Goal: Task Accomplishment & Management: Manage account settings

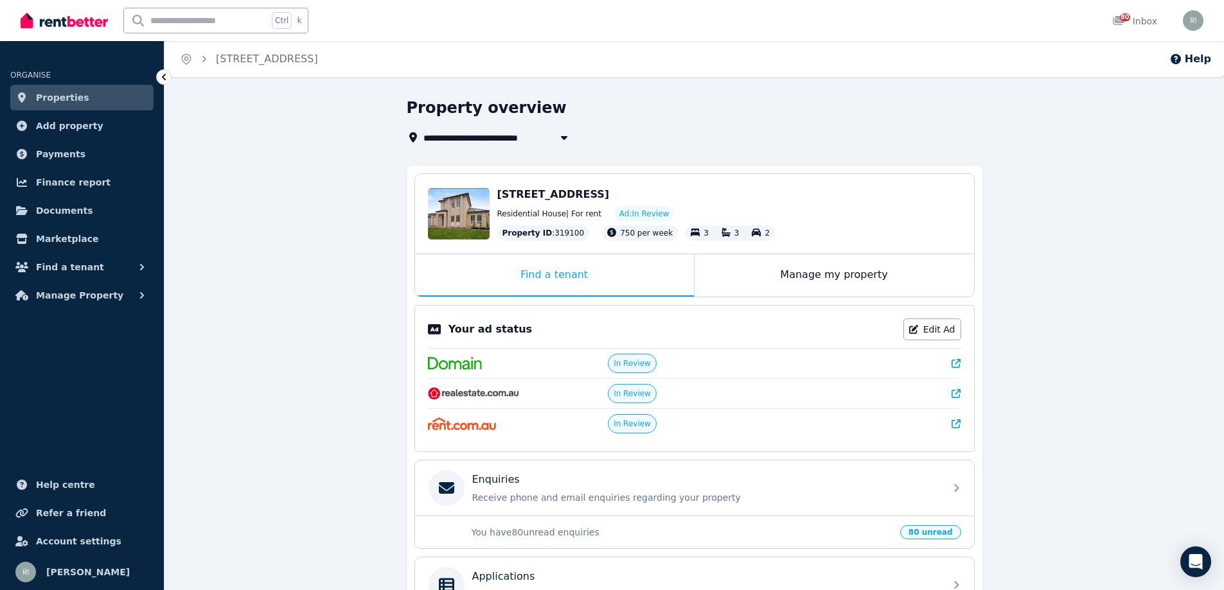
click at [567, 136] on icon "button" at bounding box center [564, 137] width 13 height 10
type input "**********"
click at [1038, 153] on div "**********" at bounding box center [693, 448] width 1059 height 701
click at [1203, 559] on div "Open Intercom Messenger" at bounding box center [1196, 562] width 34 height 34
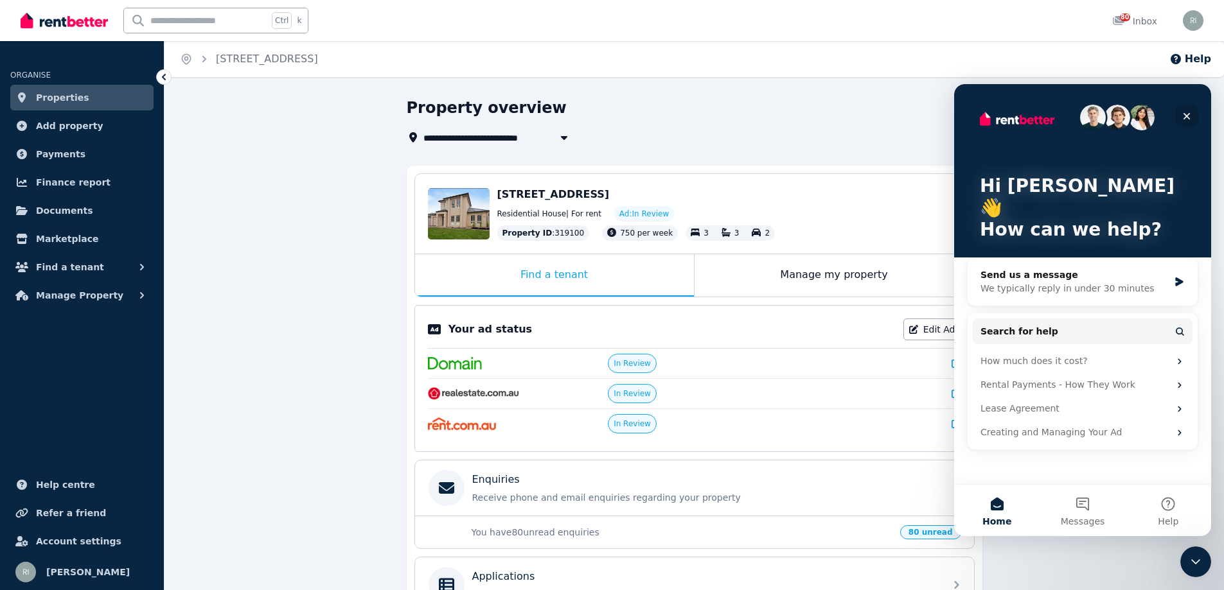
click at [1187, 116] on icon "Close" at bounding box center [1186, 116] width 7 height 7
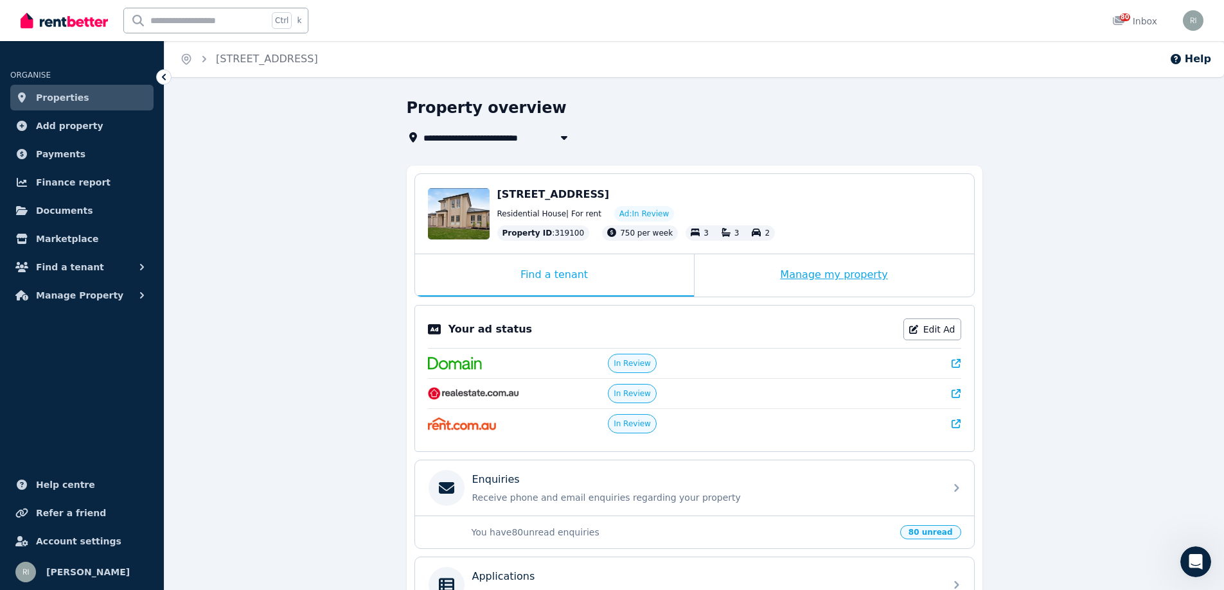
click at [880, 272] on div "Manage my property" at bounding box center [834, 275] width 279 height 42
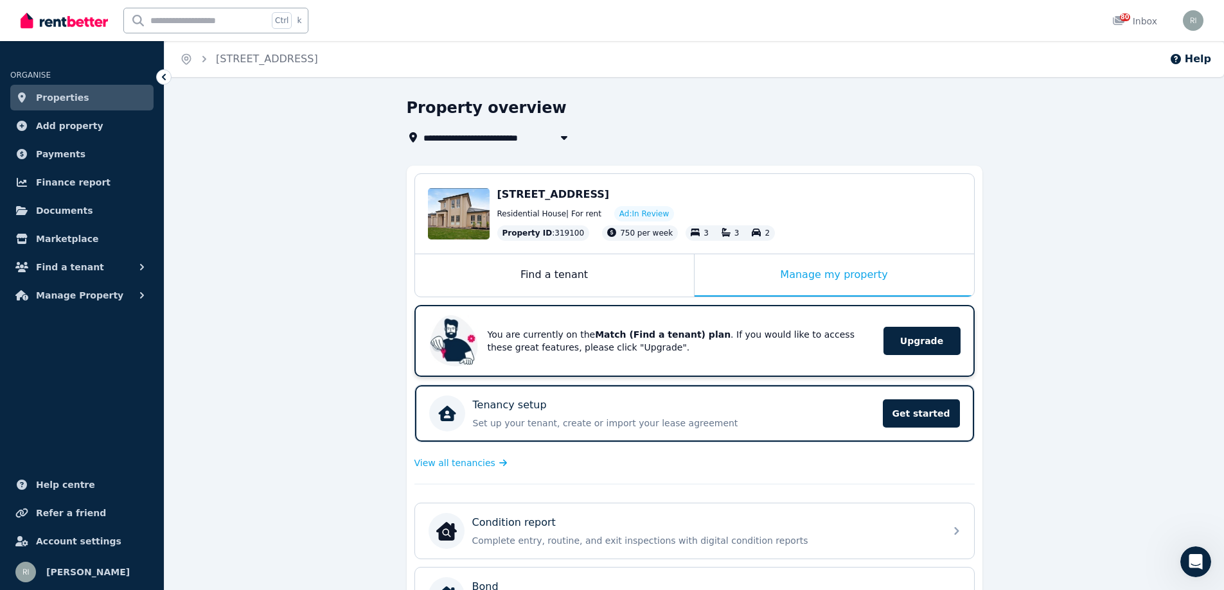
click at [629, 341] on p "You are currently on the Match (Find a tenant) plan . If you would like to acce…" at bounding box center [677, 341] width 378 height 26
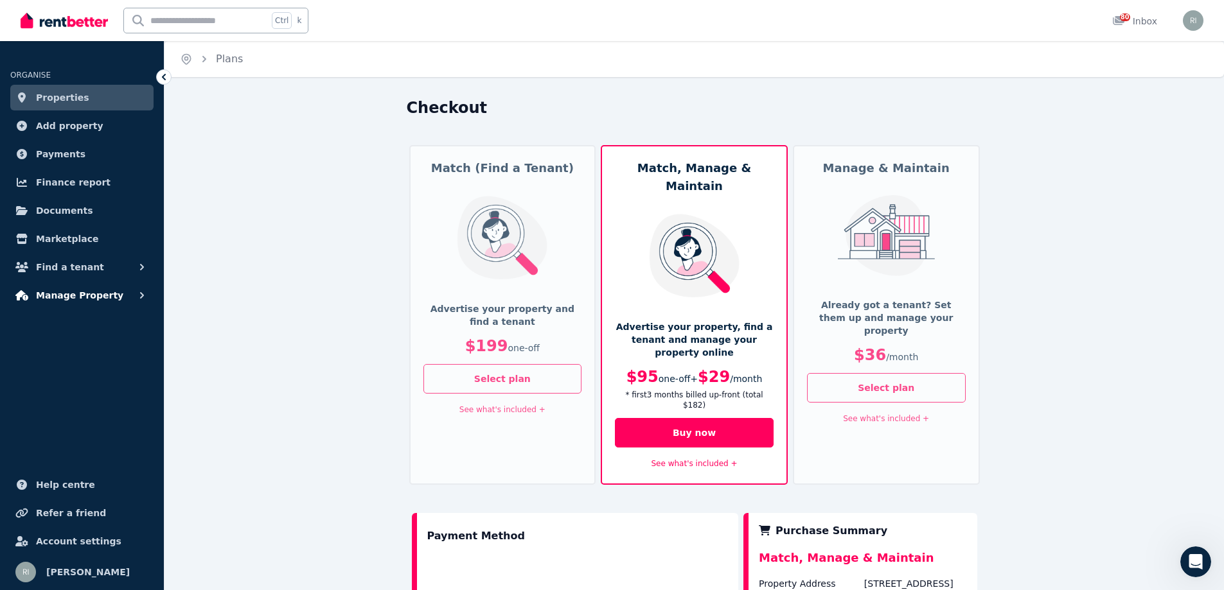
click at [67, 300] on span "Manage Property" at bounding box center [79, 295] width 87 height 15
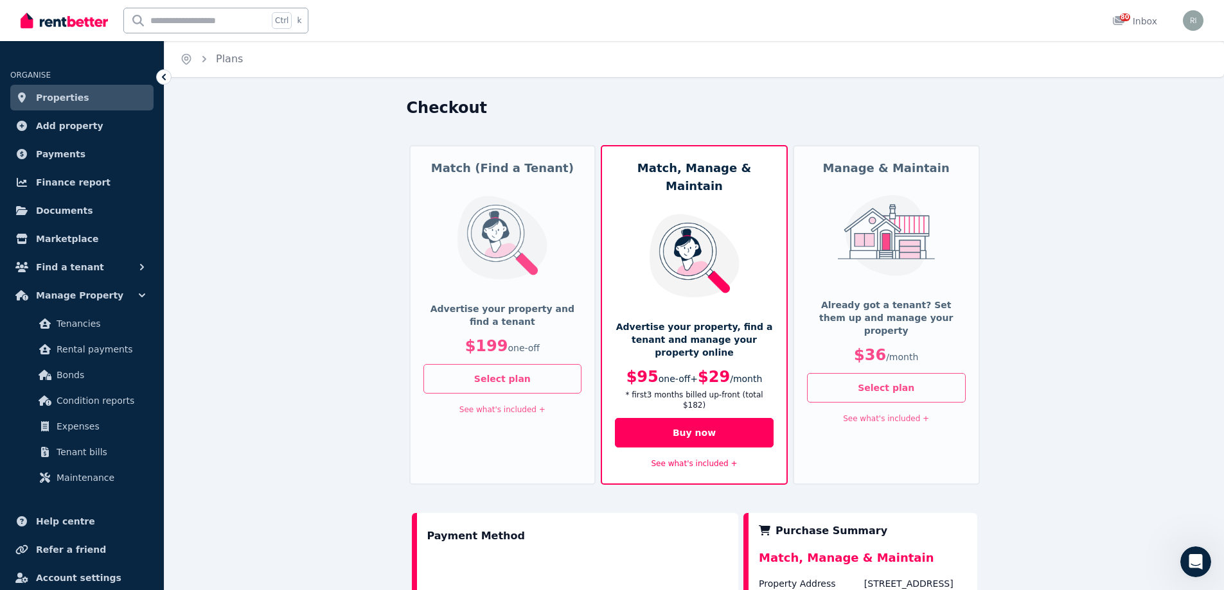
click at [81, 89] on link "Properties" at bounding box center [81, 98] width 143 height 26
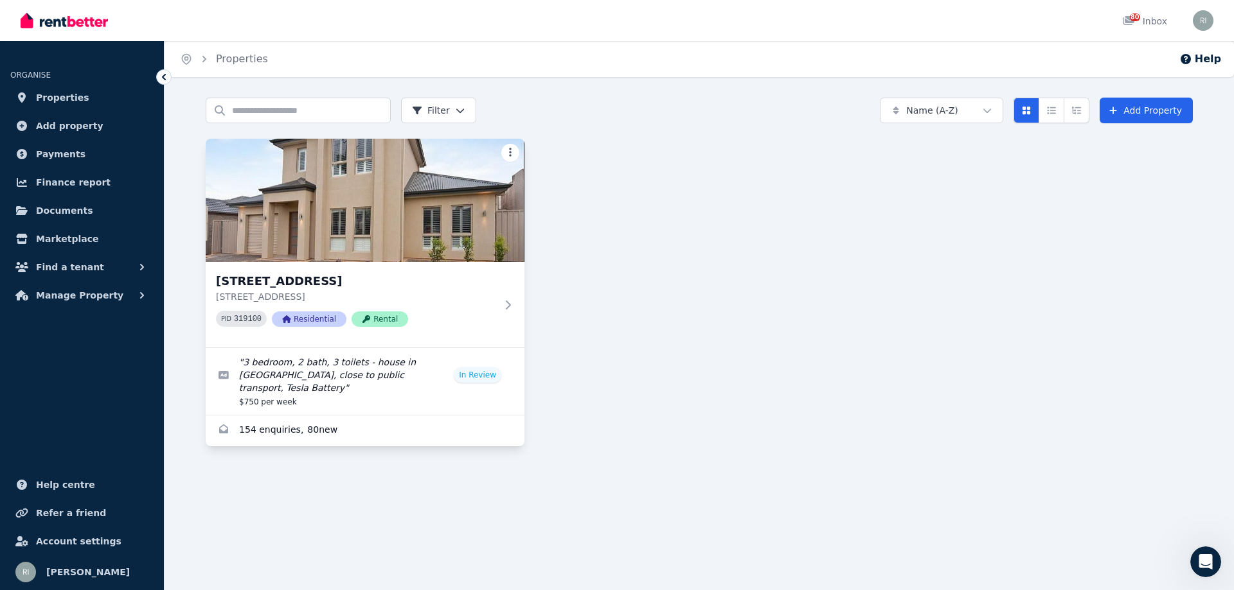
click at [511, 149] on html "Open main menu 80 Inbox Open user menu ORGANISE Properties Add property Payment…" at bounding box center [617, 295] width 1234 height 590
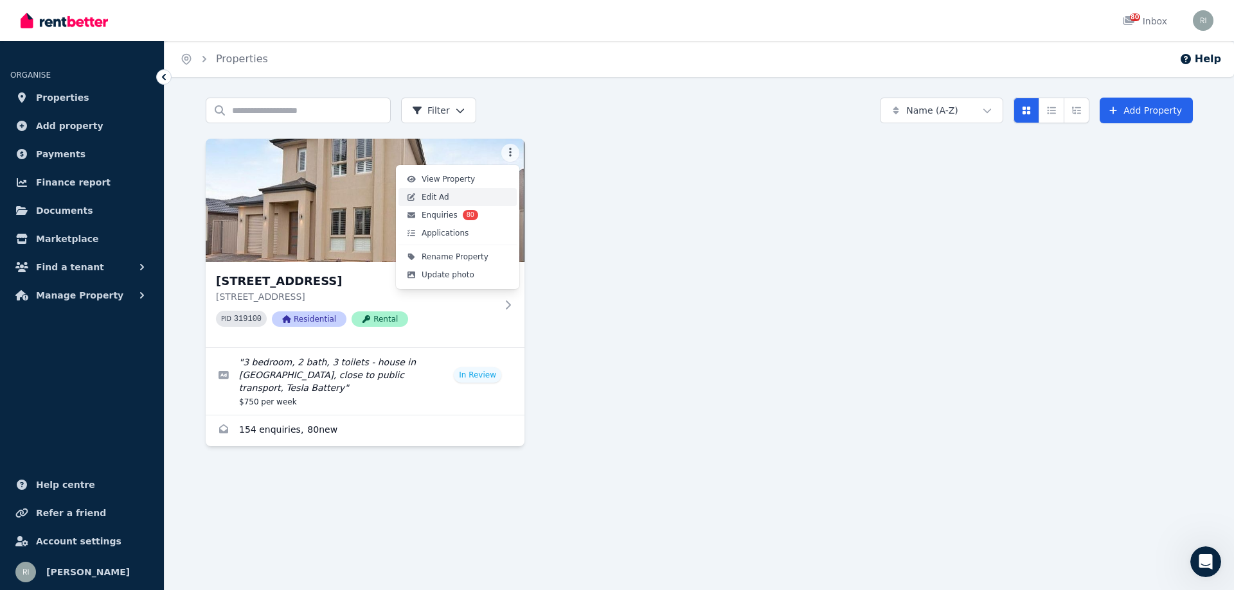
click at [481, 197] on link "Edit Ad" at bounding box center [457, 197] width 118 height 18
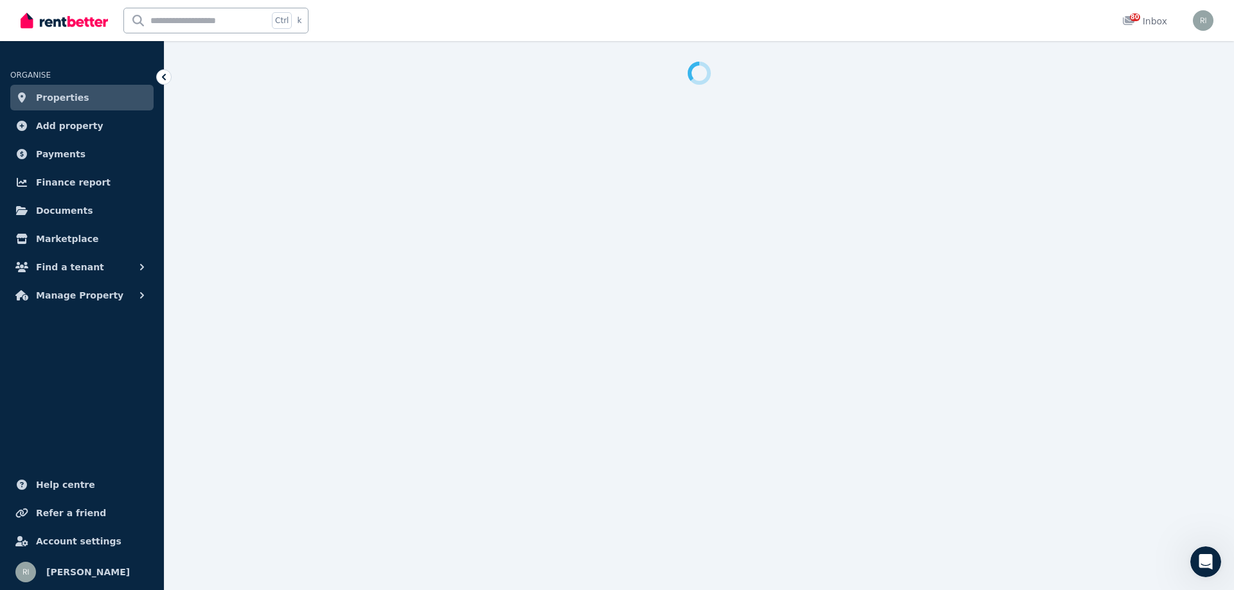
select select "**********"
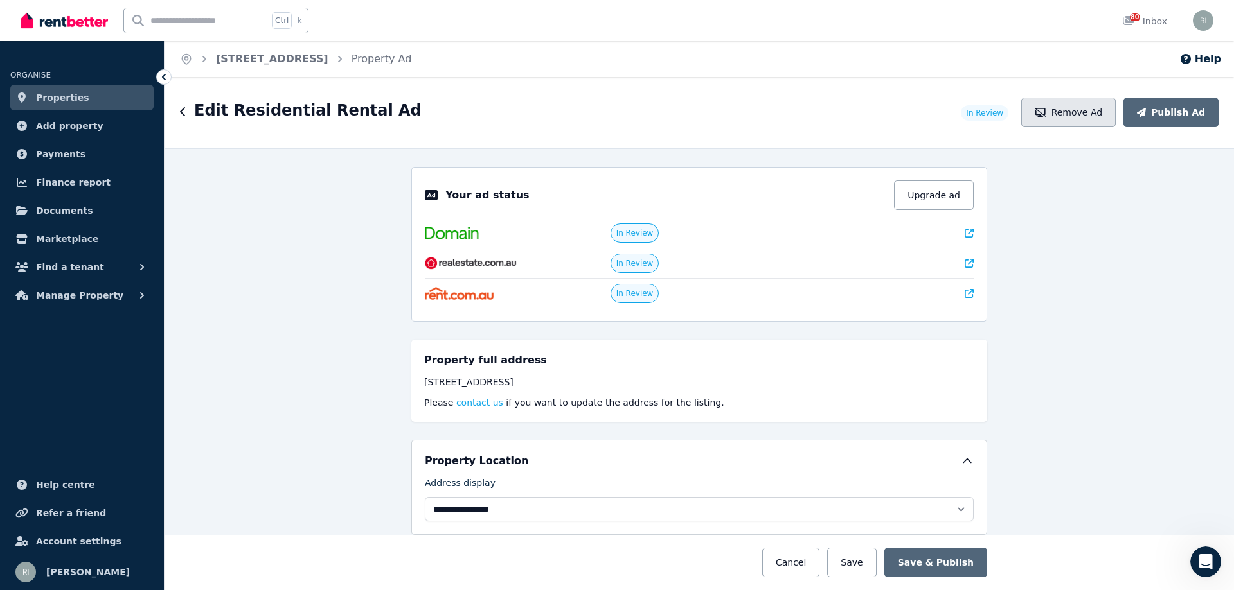
click at [1067, 117] on button "Remove Ad" at bounding box center [1068, 113] width 94 height 30
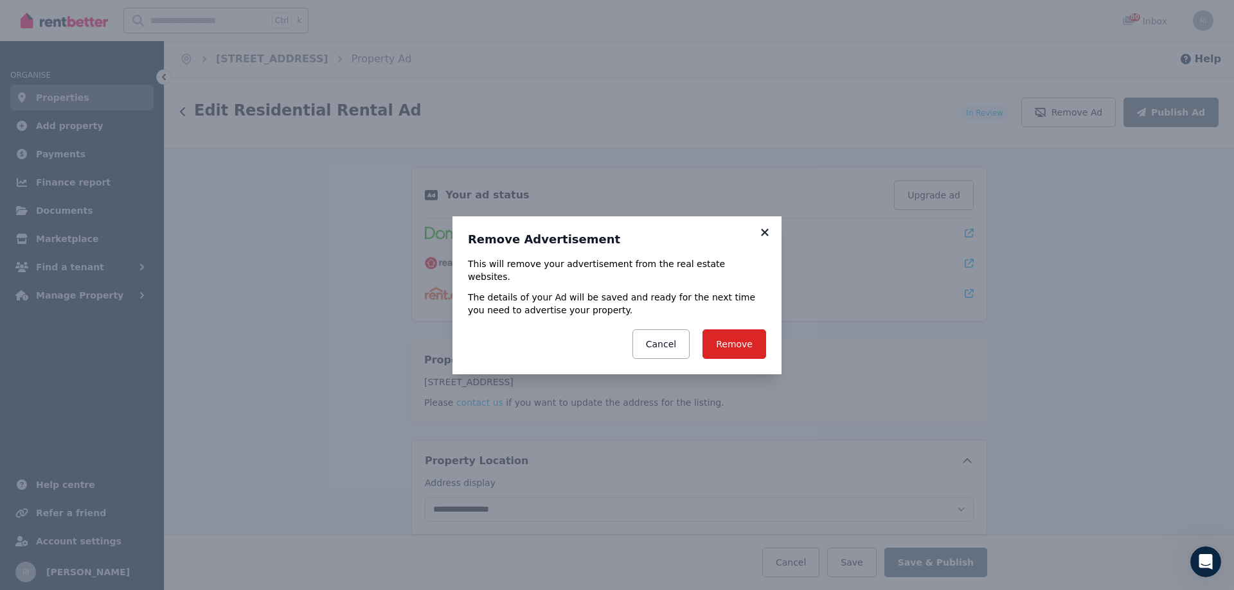
click at [767, 236] on icon at bounding box center [764, 232] width 7 height 7
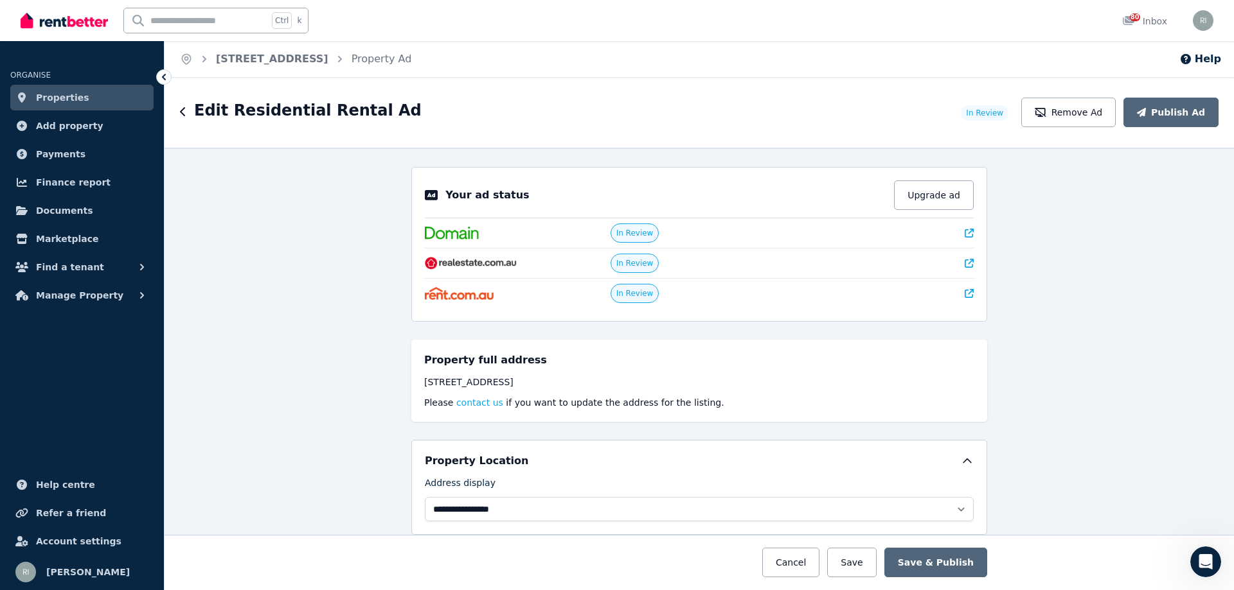
click at [62, 100] on span "Properties" at bounding box center [62, 97] width 53 height 15
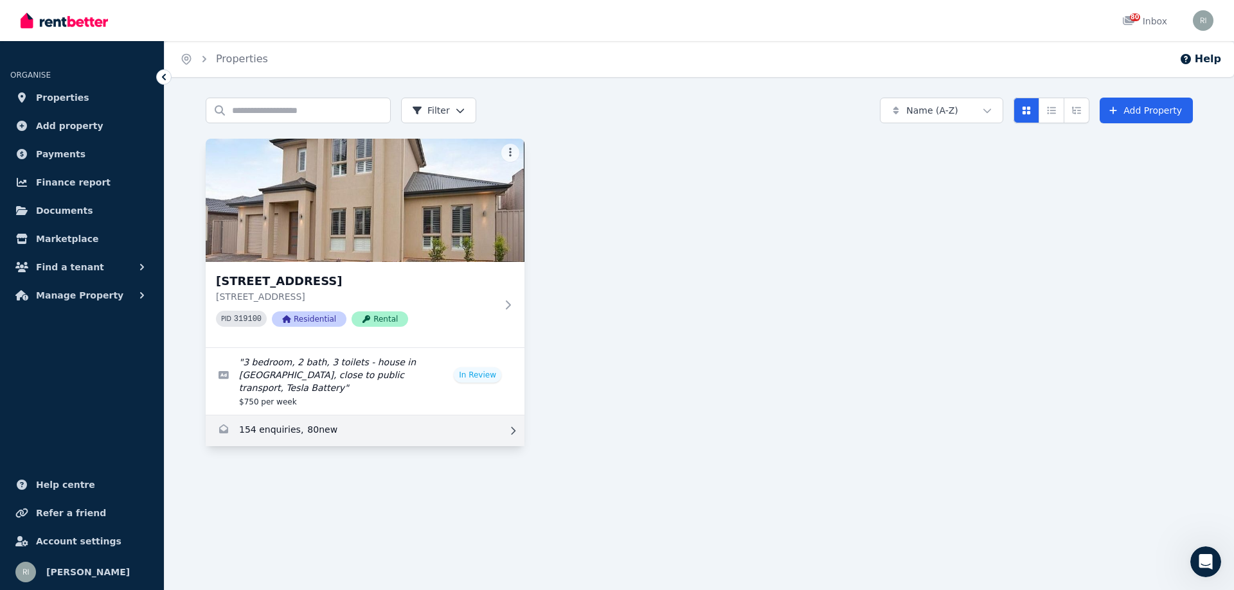
click at [297, 416] on link "Enquiries for 49 Dunorlan Road, Edwardstown" at bounding box center [365, 431] width 319 height 31
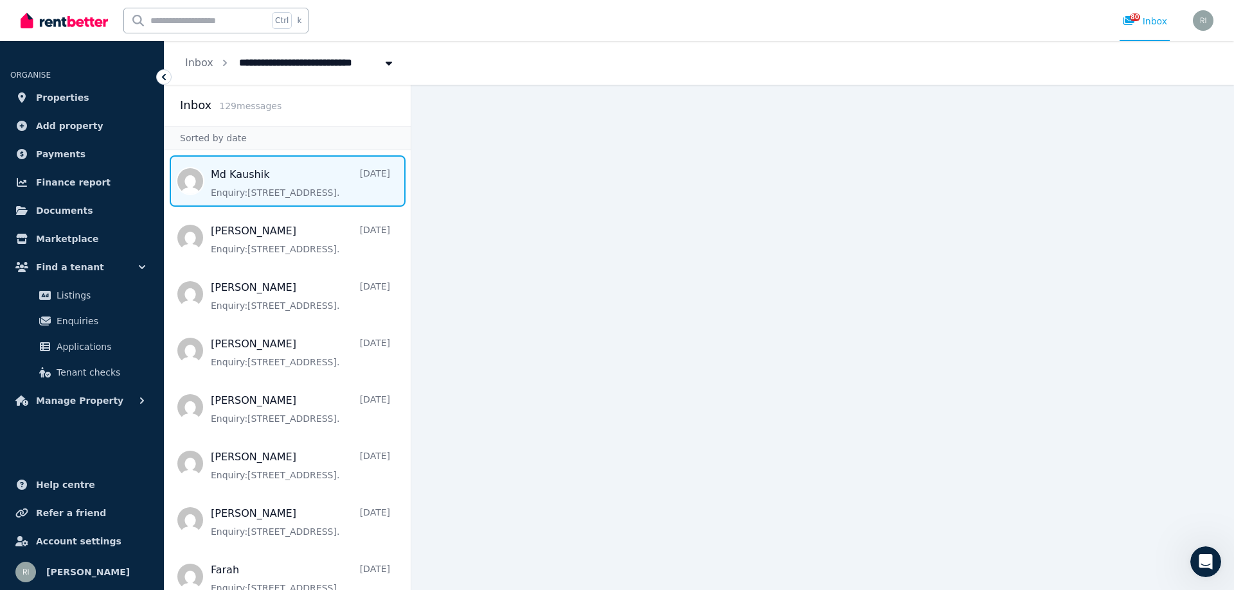
click at [310, 182] on span "Message list" at bounding box center [287, 180] width 246 height 51
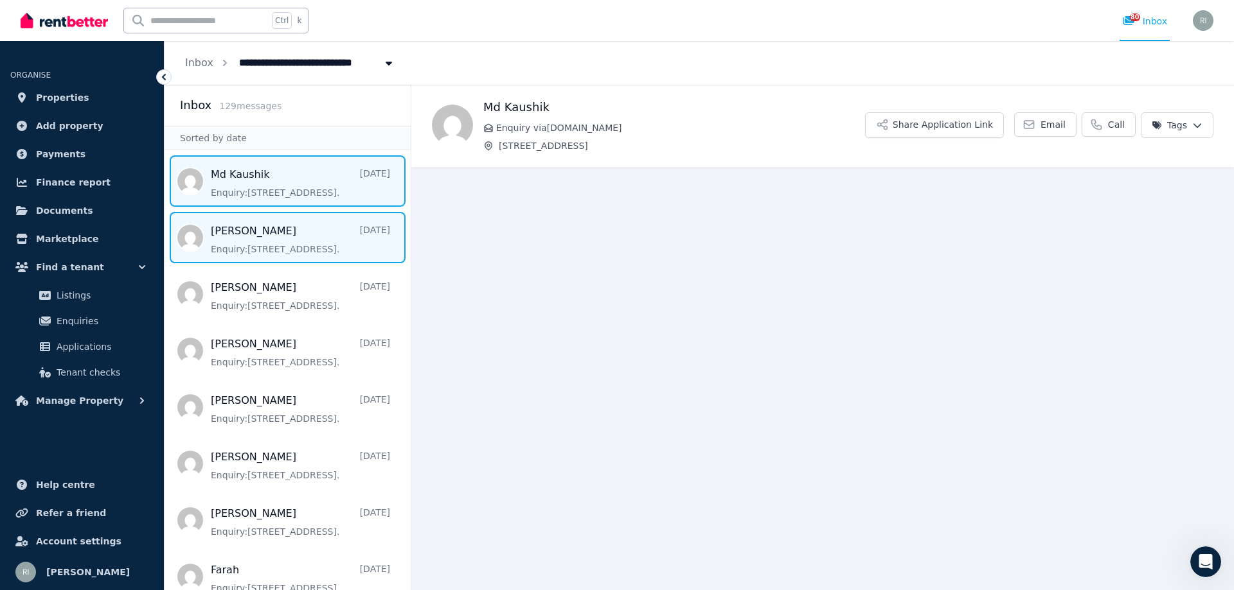
click at [295, 239] on span "Message list" at bounding box center [287, 237] width 246 height 51
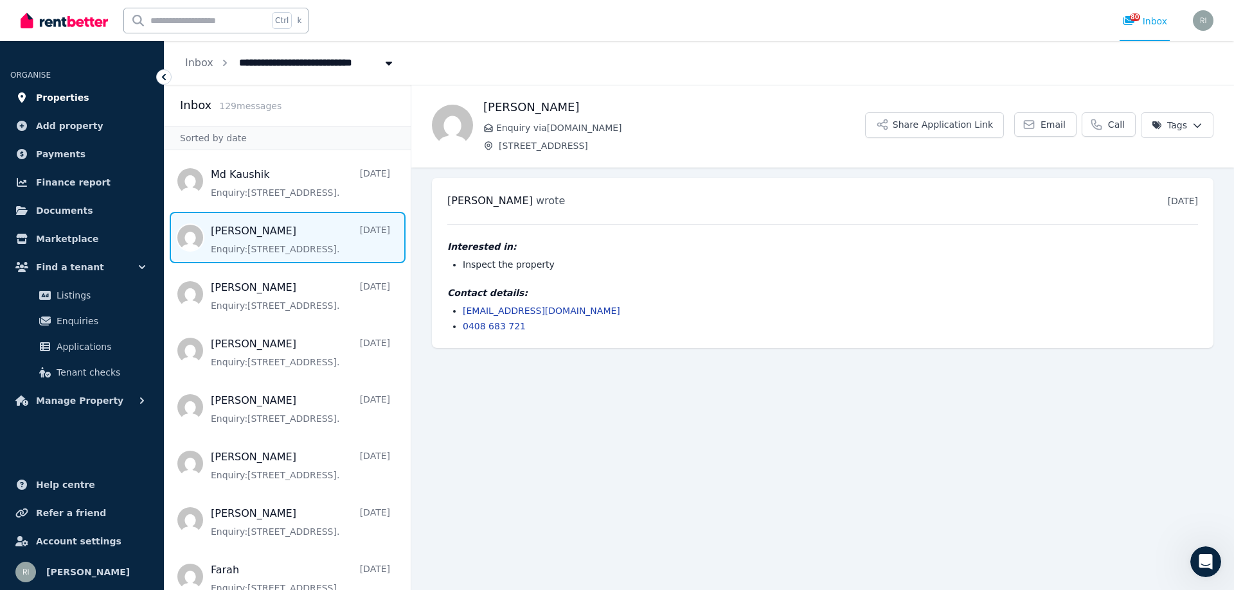
click at [57, 88] on link "Properties" at bounding box center [81, 98] width 143 height 26
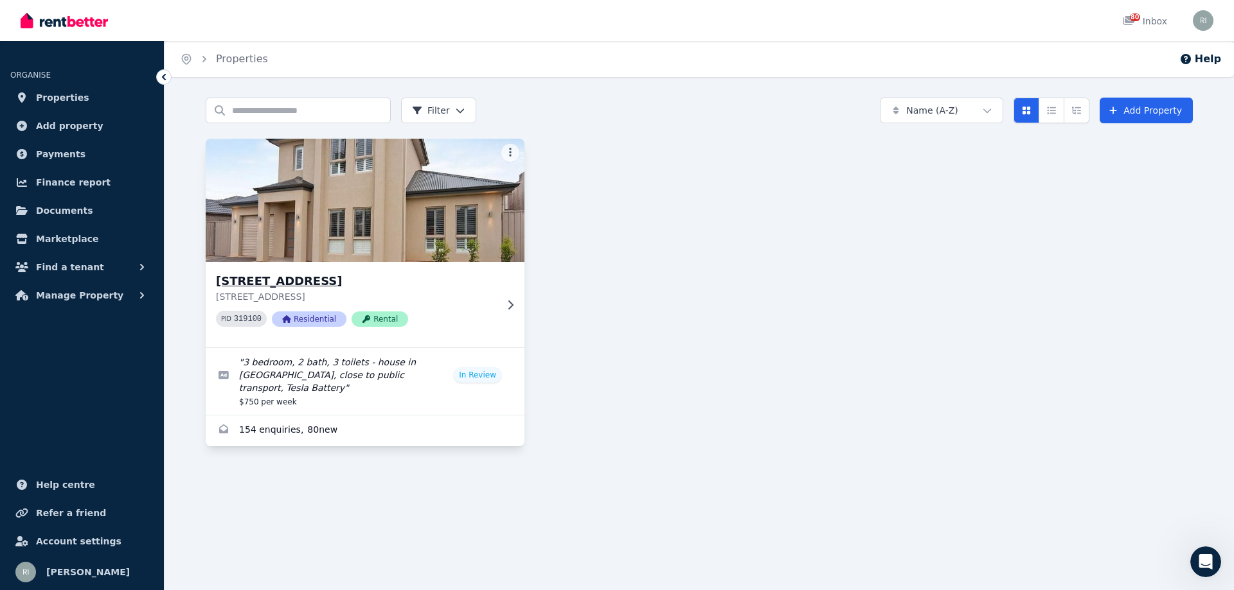
click at [517, 207] on img at bounding box center [365, 201] width 335 height 130
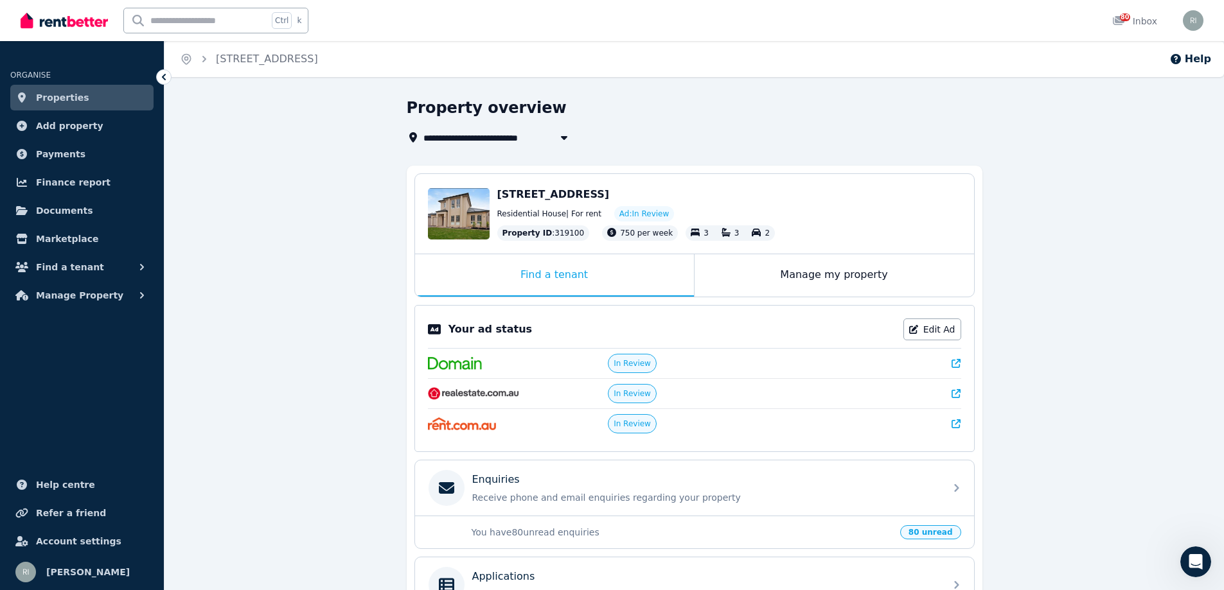
click at [72, 98] on span "Properties" at bounding box center [62, 97] width 53 height 15
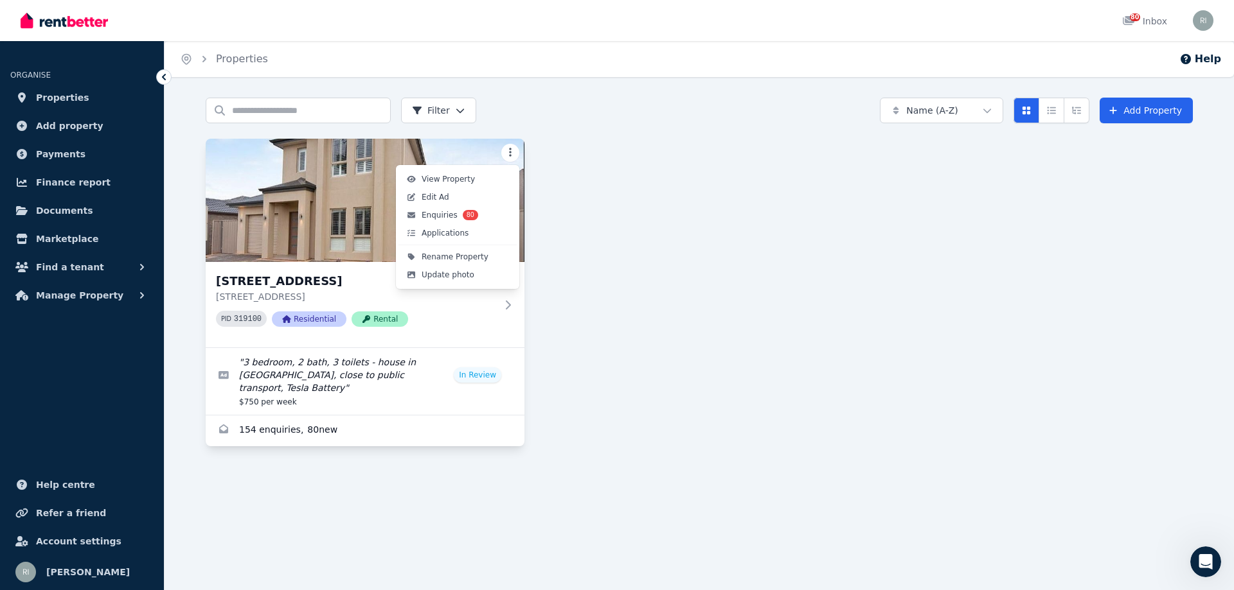
click at [506, 153] on html "Open main menu 80 Inbox Open user menu ORGANISE Properties Add property Payment…" at bounding box center [617, 295] width 1234 height 590
click at [471, 197] on link "Edit Ad" at bounding box center [457, 197] width 118 height 18
select select "**********"
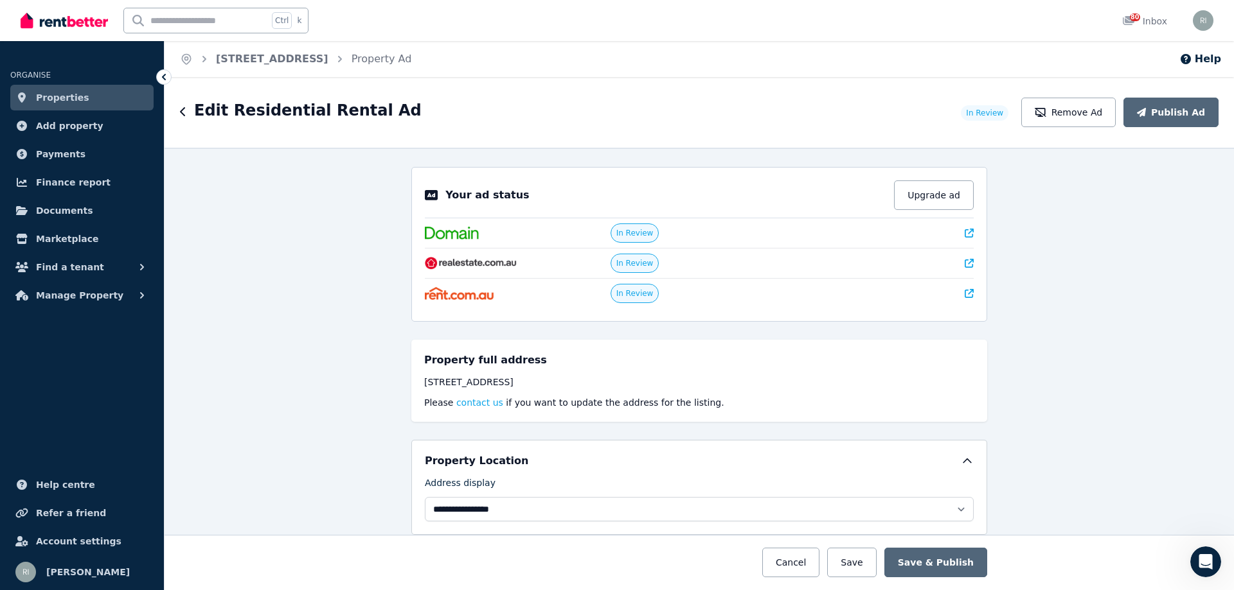
click at [165, 76] on icon at bounding box center [163, 77] width 13 height 13
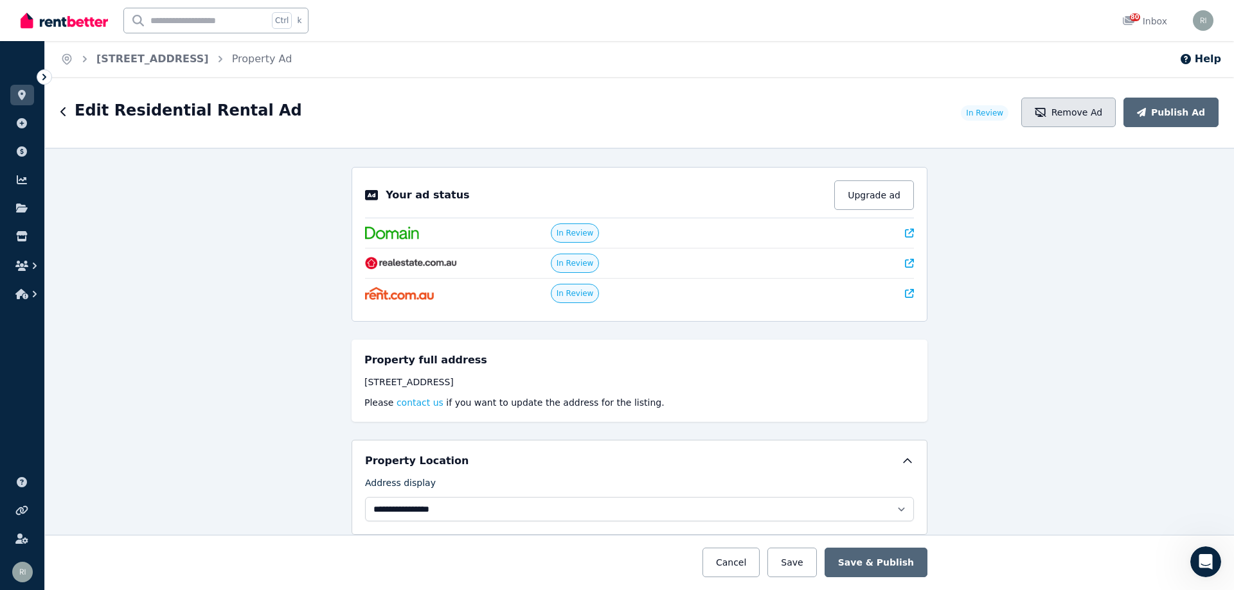
click at [1080, 104] on button "Remove Ad" at bounding box center [1068, 113] width 94 height 30
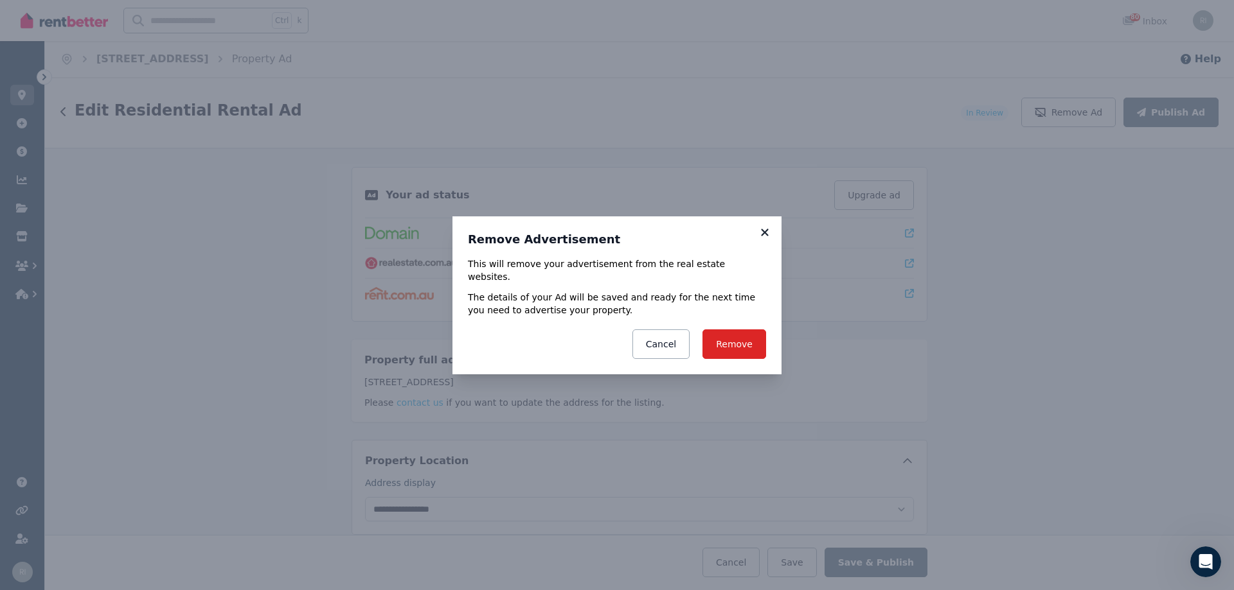
click at [766, 238] on icon at bounding box center [764, 233] width 13 height 12
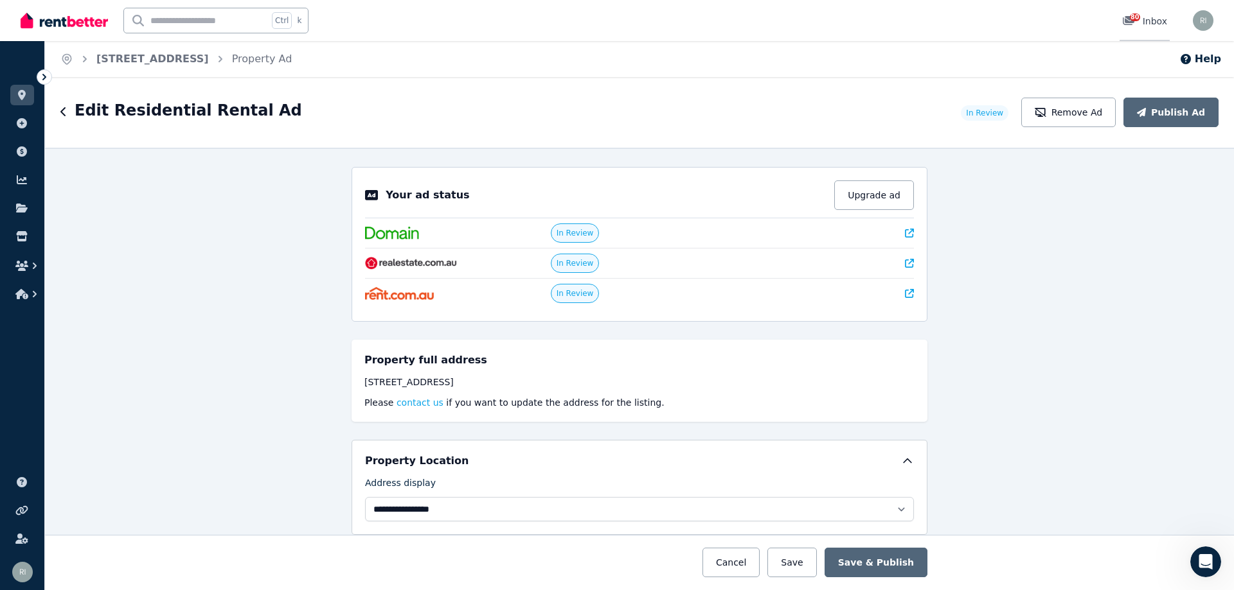
click at [1140, 22] on div "80" at bounding box center [1132, 21] width 21 height 13
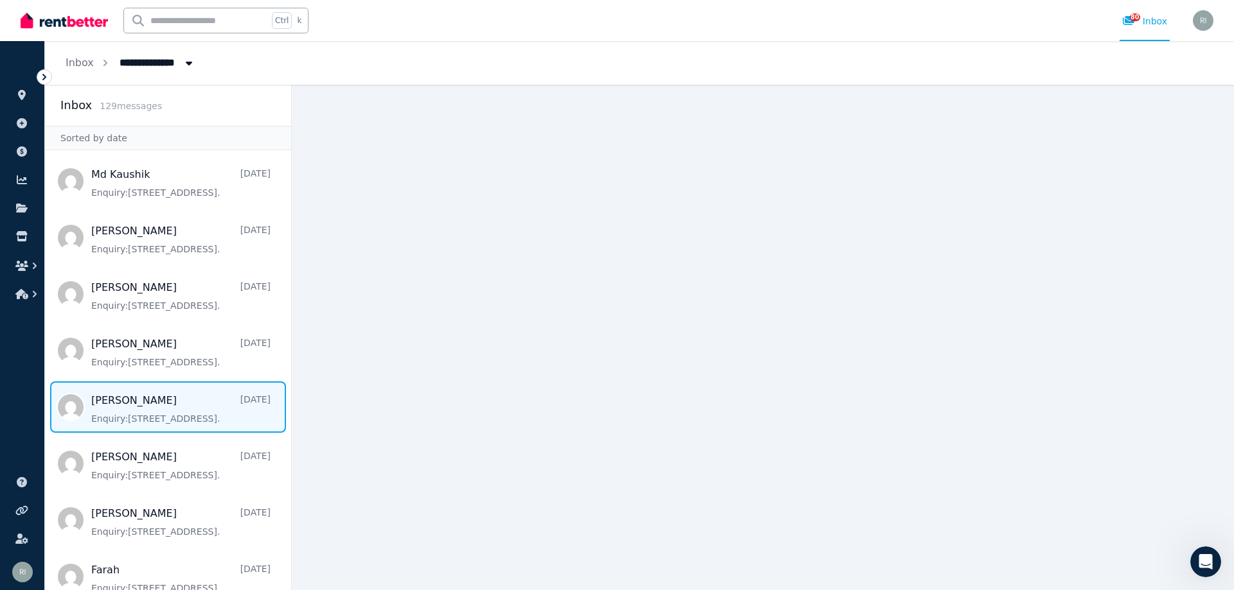
click at [161, 413] on span "Message list" at bounding box center [168, 407] width 246 height 51
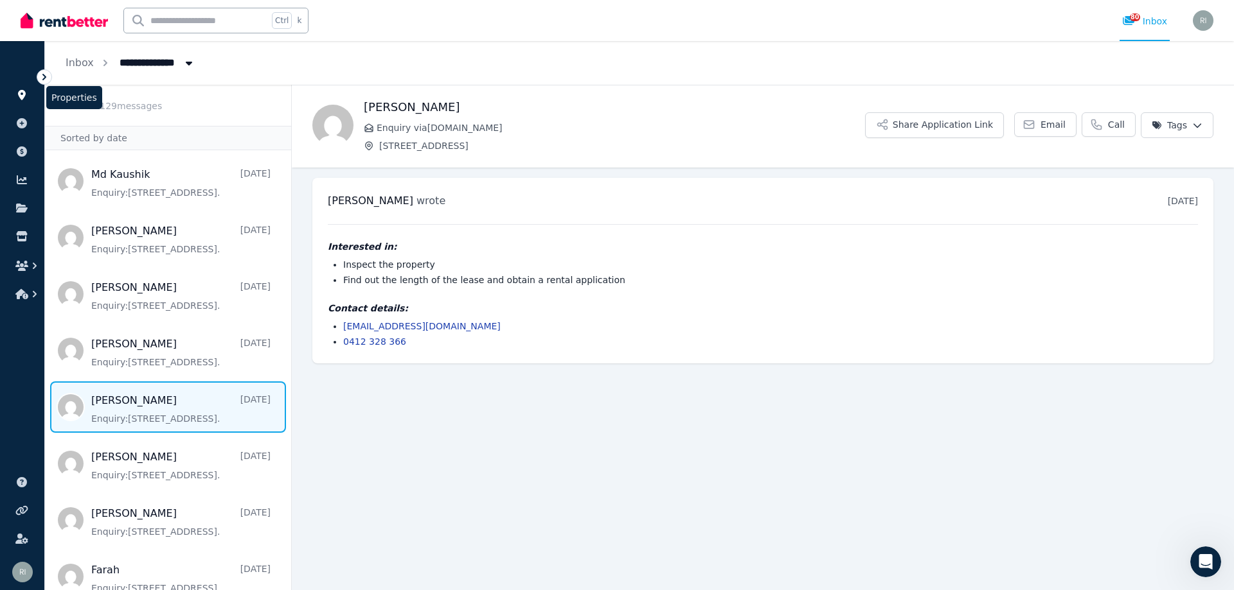
click at [26, 92] on icon at bounding box center [21, 95] width 13 height 10
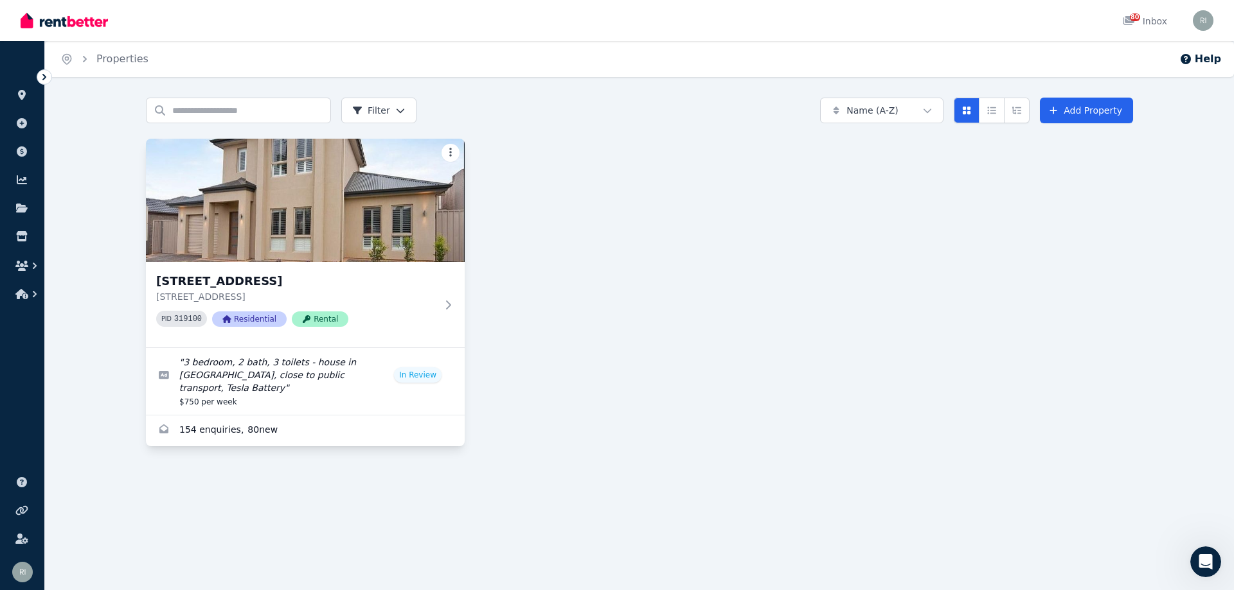
click at [450, 148] on html "Open main menu 80 Inbox Open user menu ORGANISE Properties Add property Payment…" at bounding box center [617, 295] width 1234 height 590
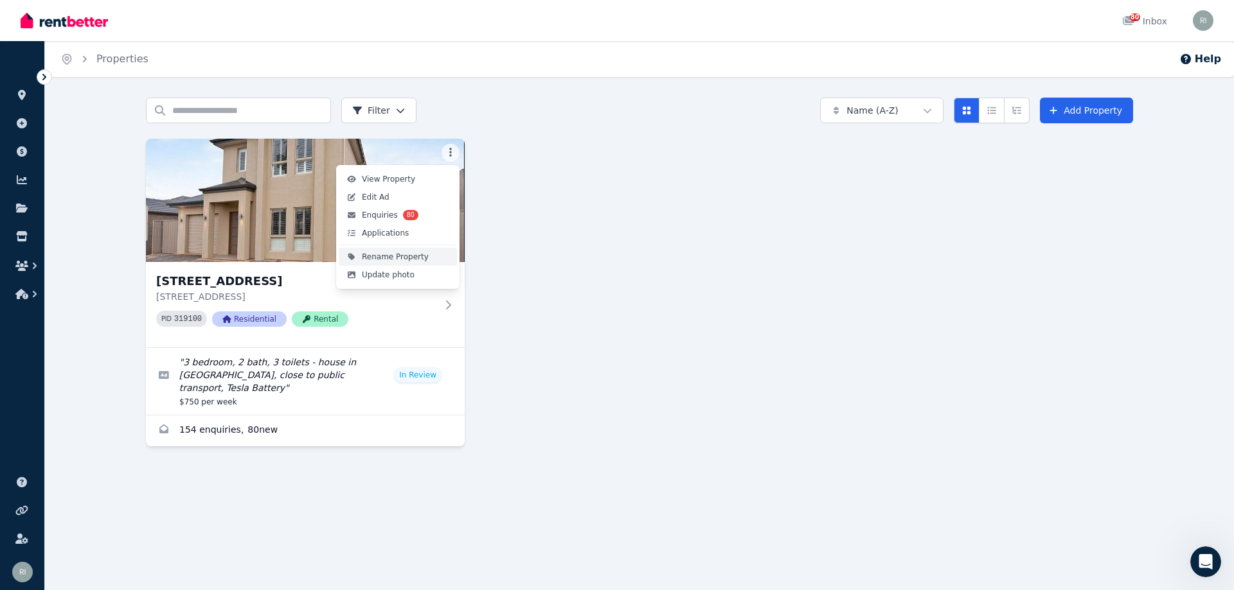
click at [399, 258] on span "Rename Property" at bounding box center [395, 257] width 67 height 10
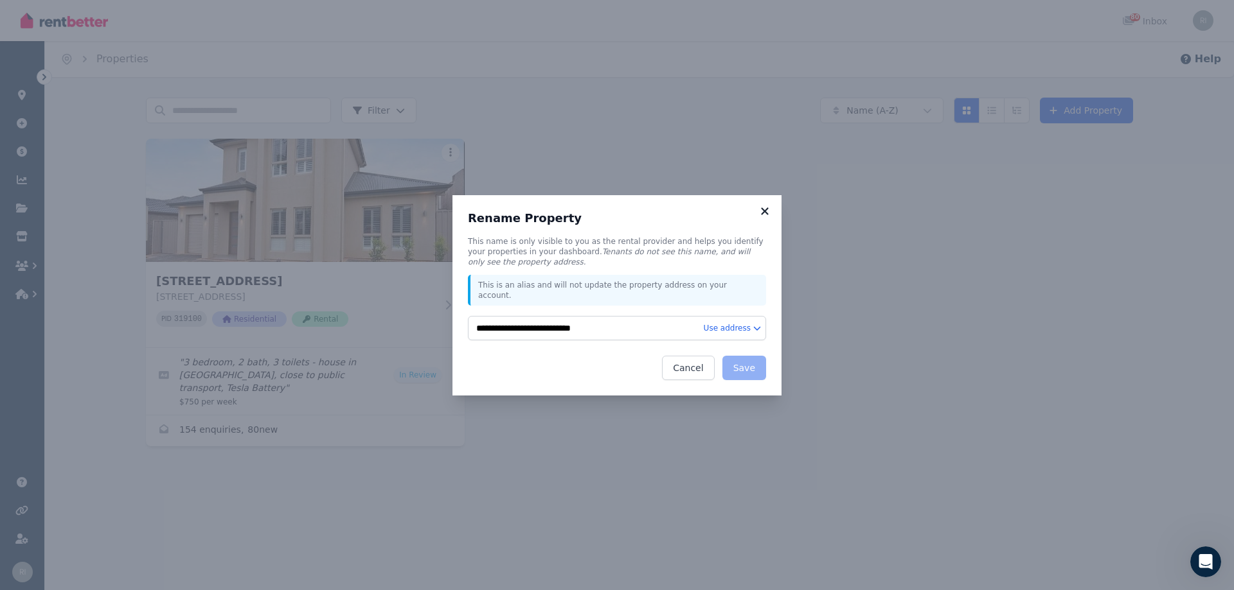
click at [763, 216] on icon at bounding box center [764, 212] width 13 height 12
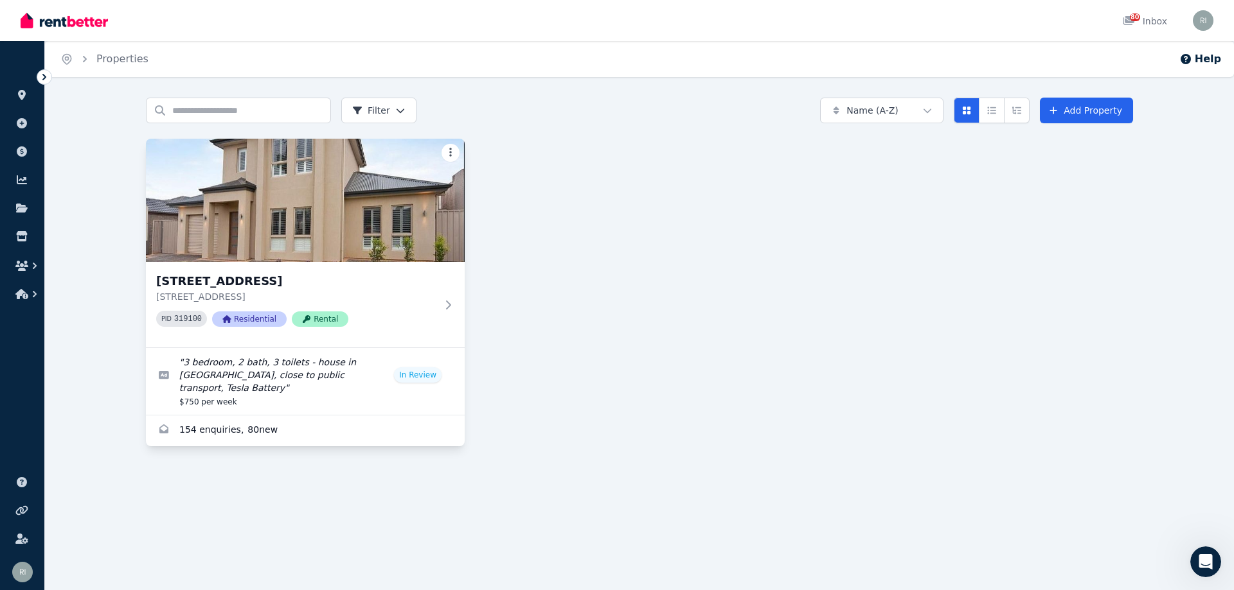
click at [454, 150] on html "Open main menu 80 Inbox Open user menu ORGANISE Properties Add property Payment…" at bounding box center [617, 295] width 1234 height 590
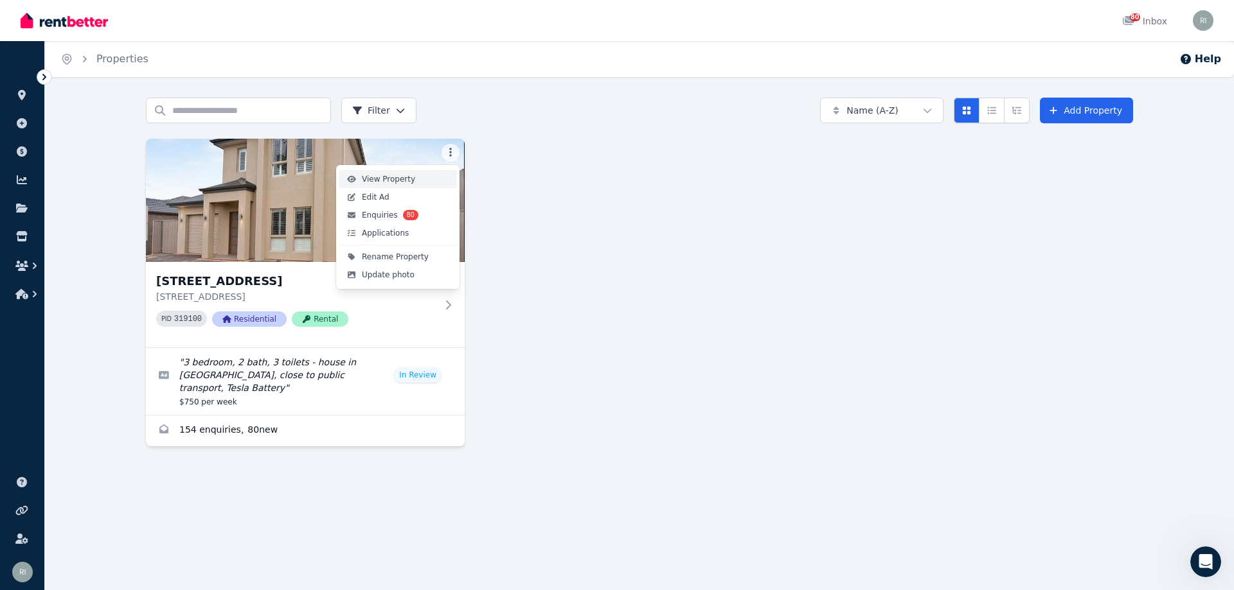
click at [429, 180] on link "View Property" at bounding box center [398, 179] width 118 height 18
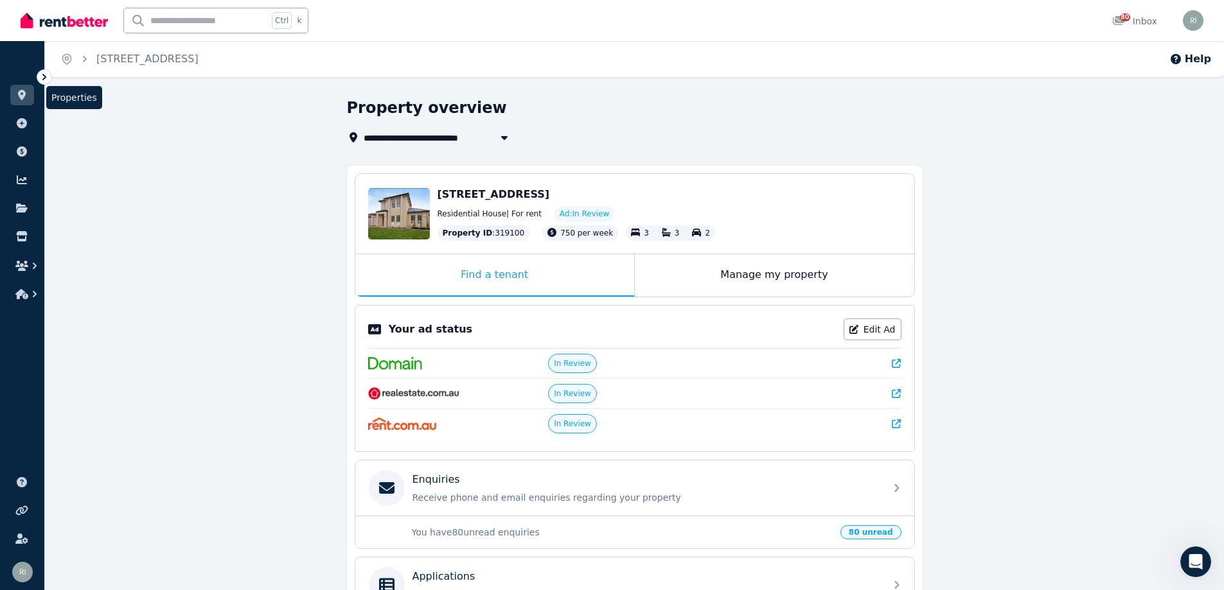
click at [13, 96] on link at bounding box center [22, 95] width 24 height 21
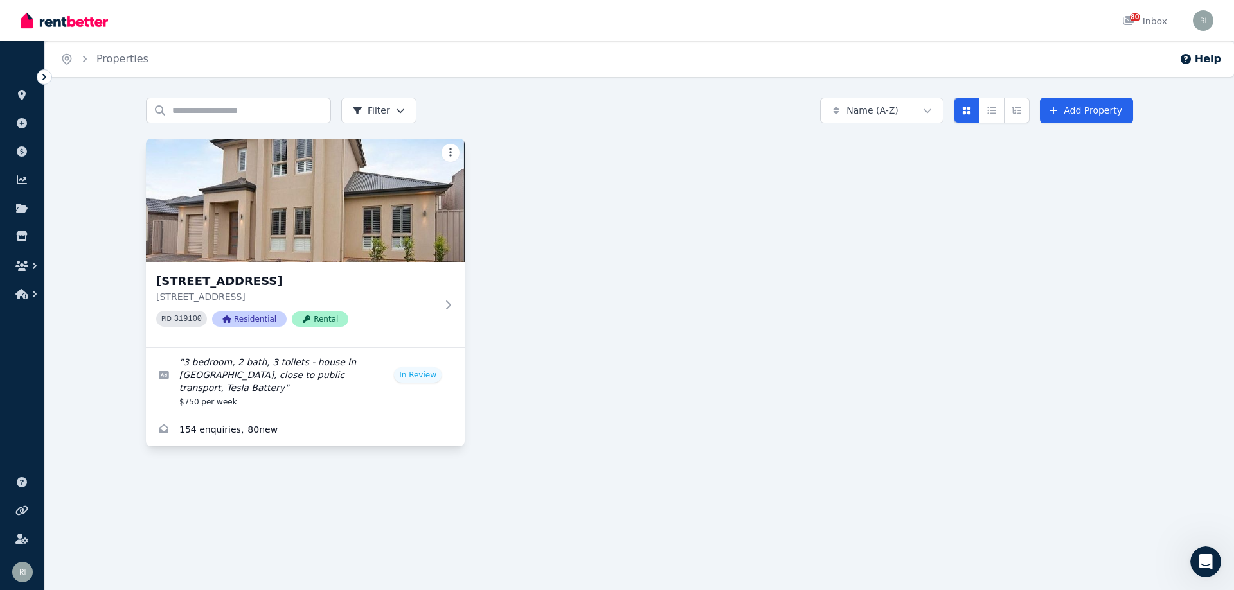
click at [448, 151] on html "Open main menu 80 Inbox Open user menu ORGANISE Properties Add property Payment…" at bounding box center [617, 295] width 1234 height 590
click at [839, 263] on html "Open main menu 80 Inbox Open user menu ORGANISE Properties Add property Payment…" at bounding box center [617, 295] width 1234 height 590
click at [456, 147] on html "Open main menu 80 Inbox Open user menu ORGANISE Properties Add property Payment…" at bounding box center [617, 295] width 1234 height 590
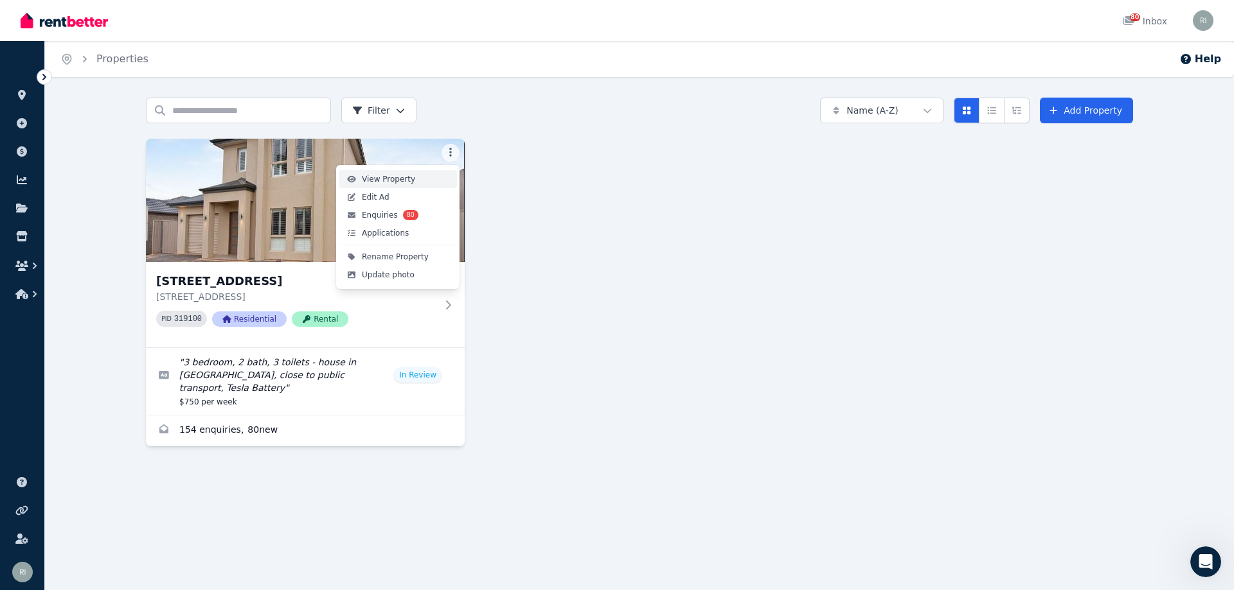
click at [396, 177] on span "View Property" at bounding box center [388, 179] width 53 height 10
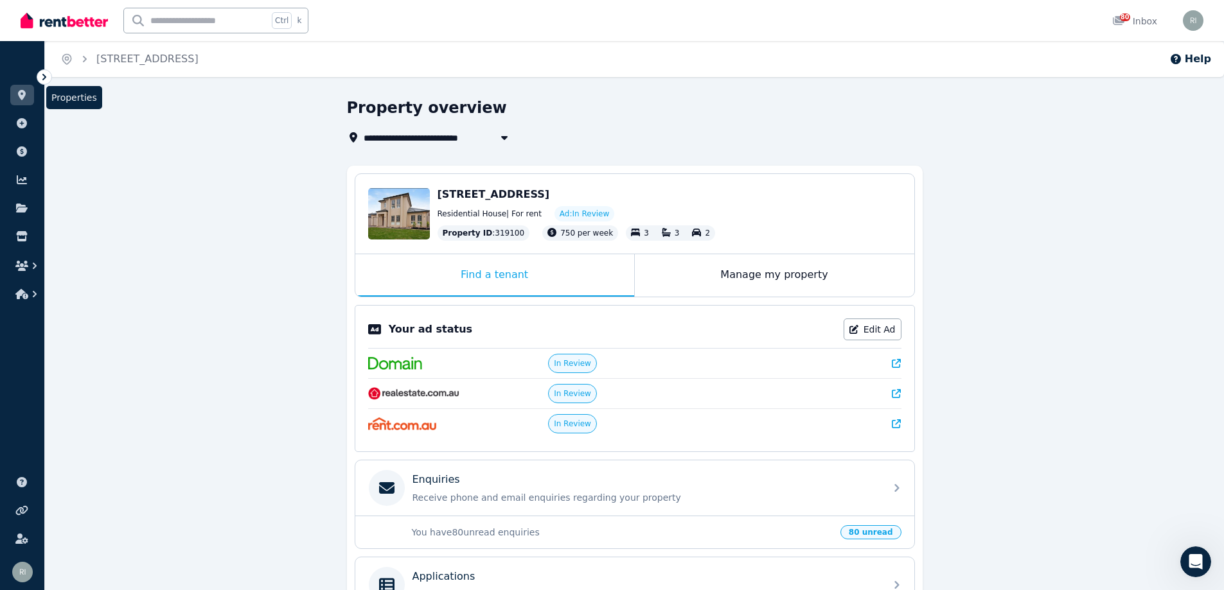
click at [23, 92] on icon at bounding box center [22, 95] width 8 height 10
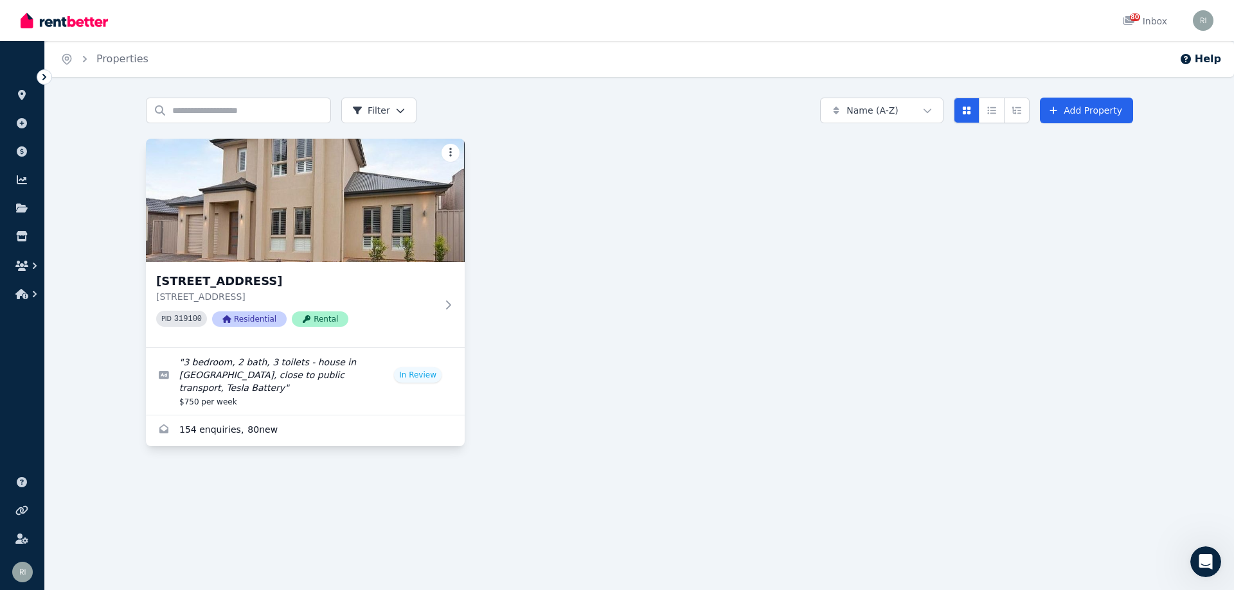
click at [449, 152] on html "Open main menu 80 Inbox Open user menu ORGANISE Properties Add property Payment…" at bounding box center [617, 295] width 1234 height 590
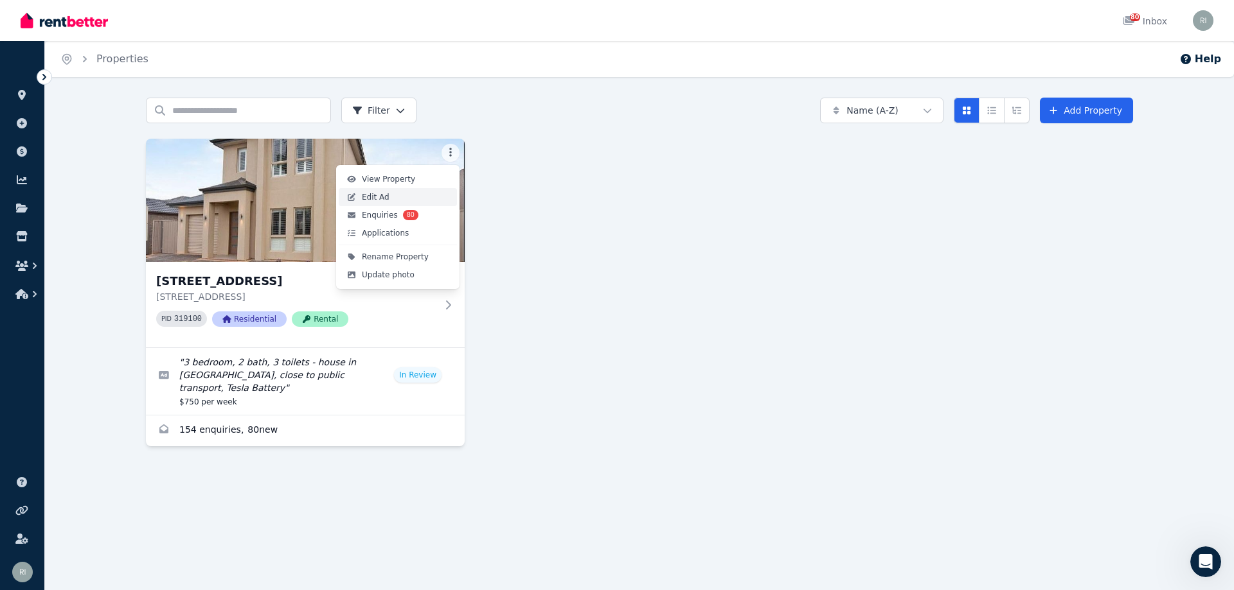
click at [402, 194] on link "Edit Ad" at bounding box center [398, 197] width 118 height 18
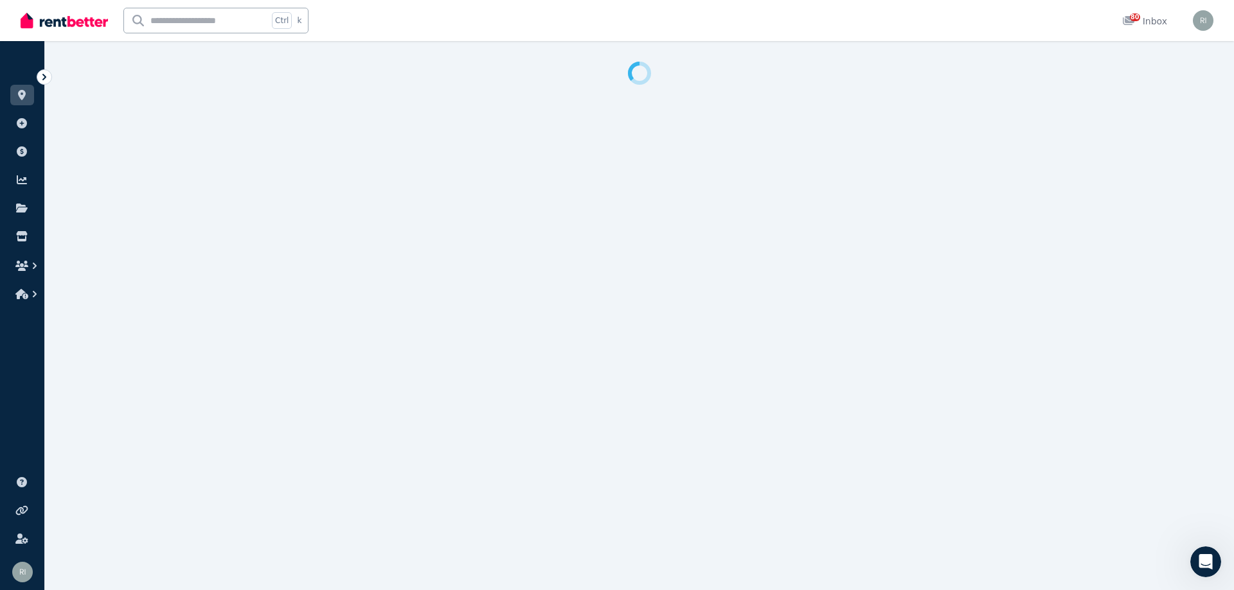
select select "**********"
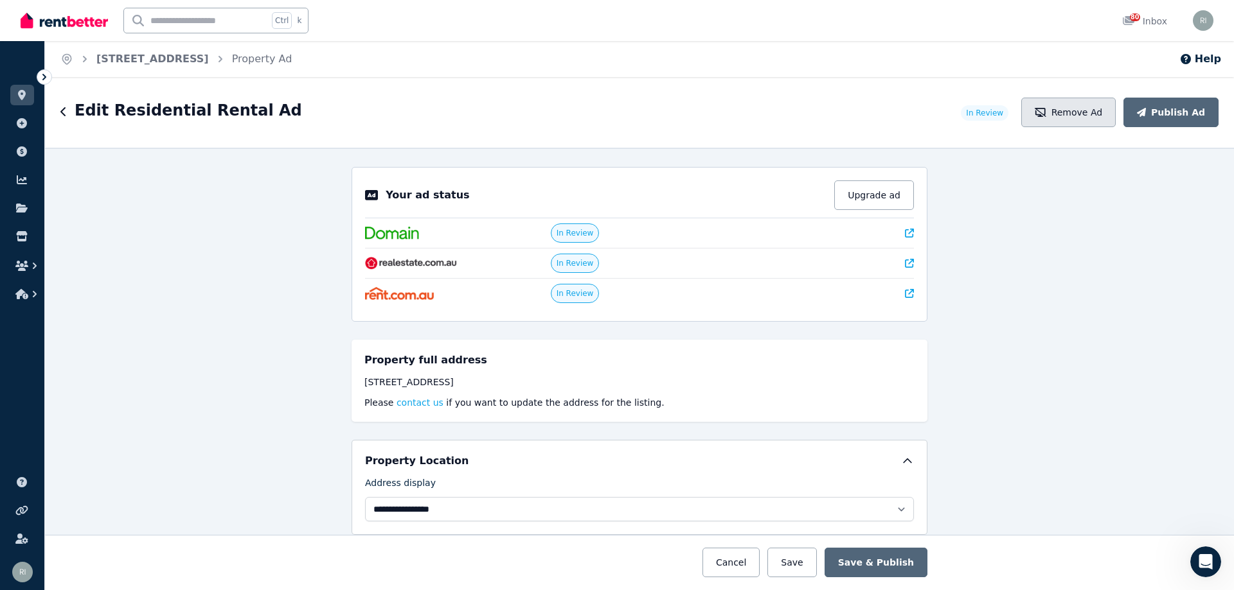
click at [1062, 111] on button "Remove Ad" at bounding box center [1068, 113] width 94 height 30
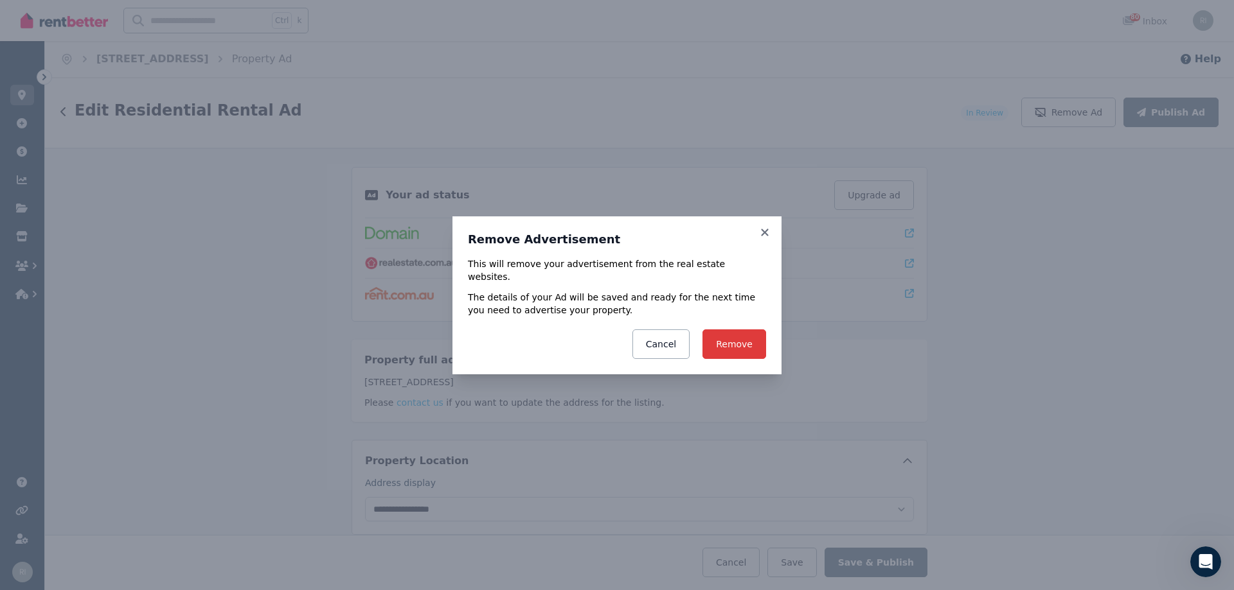
click at [737, 340] on button "Remove" at bounding box center [734, 345] width 64 height 30
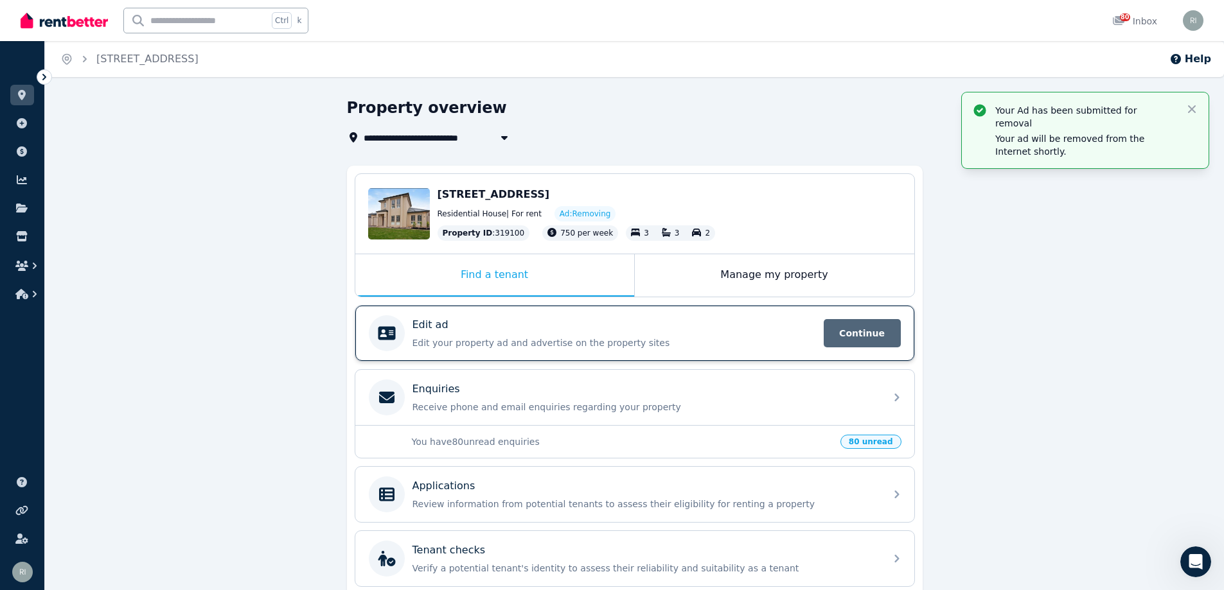
click at [854, 332] on span "Continue" at bounding box center [862, 333] width 77 height 28
select select "**********"
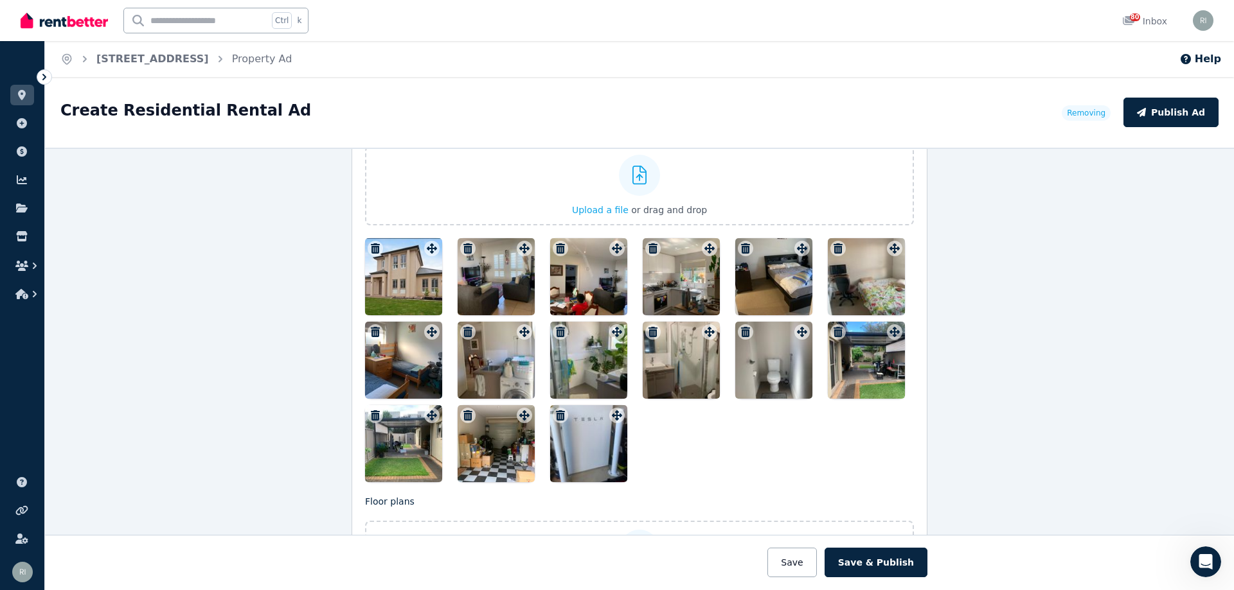
scroll to position [1478, 0]
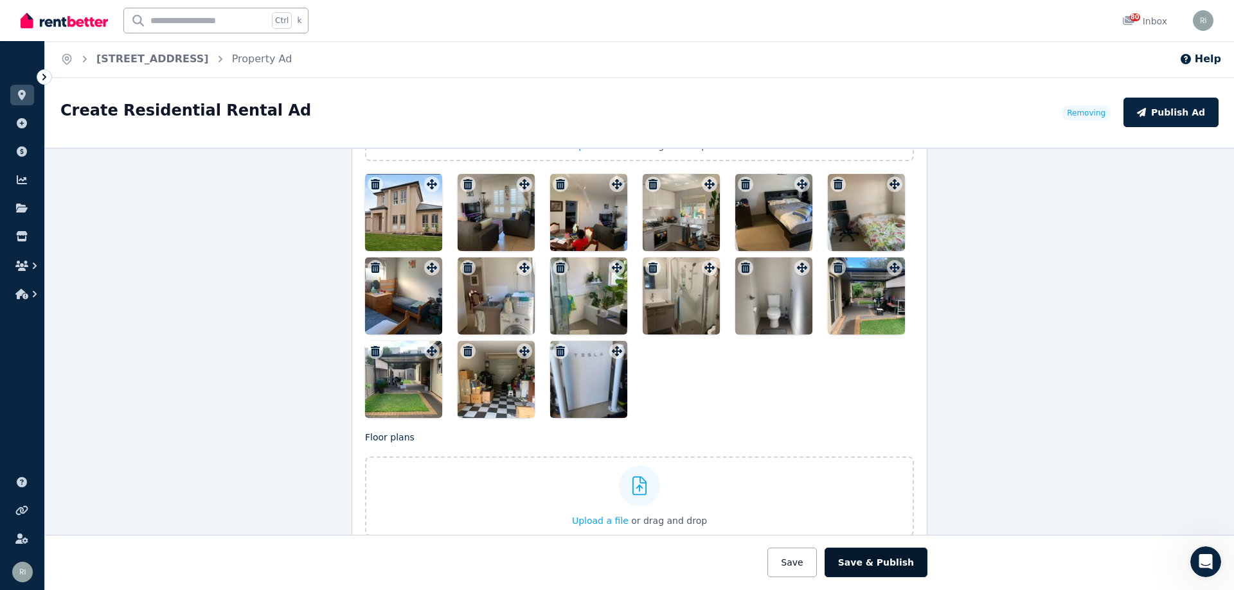
click at [856, 566] on button "Save & Publish" at bounding box center [875, 563] width 103 height 30
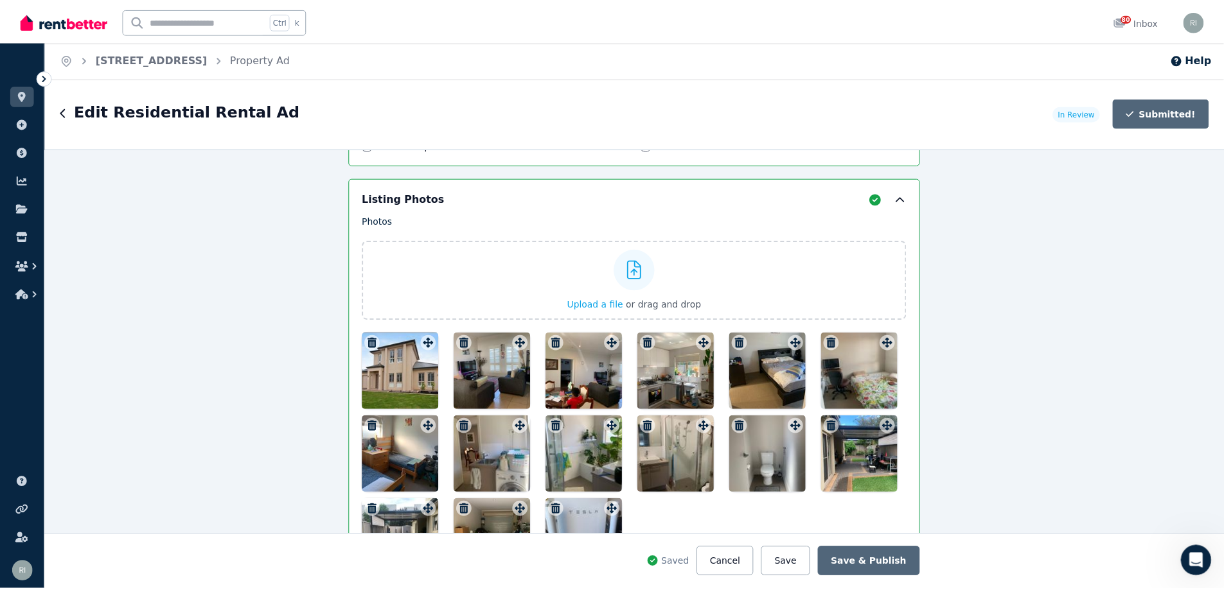
scroll to position [1636, 0]
